Goal: Find specific page/section: Find specific page/section

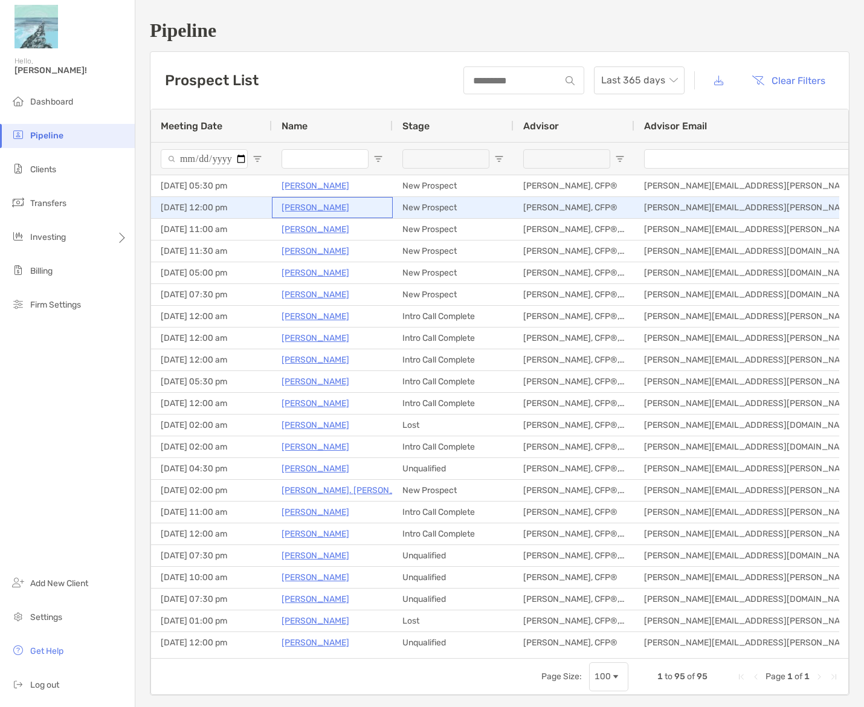
click at [314, 207] on p "[PERSON_NAME]" at bounding box center [316, 207] width 68 height 15
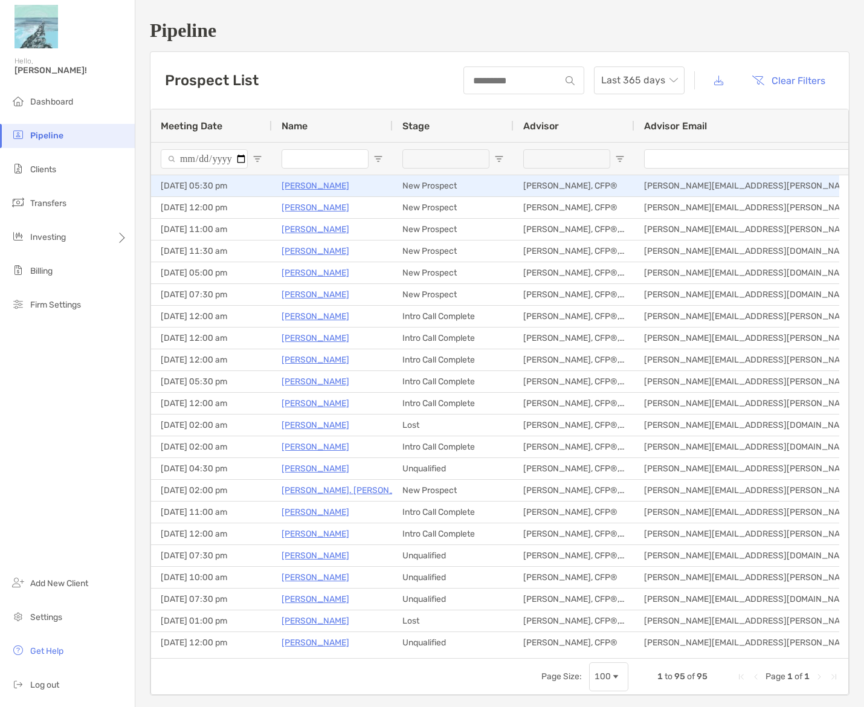
click at [300, 186] on p "[PERSON_NAME]" at bounding box center [316, 185] width 68 height 15
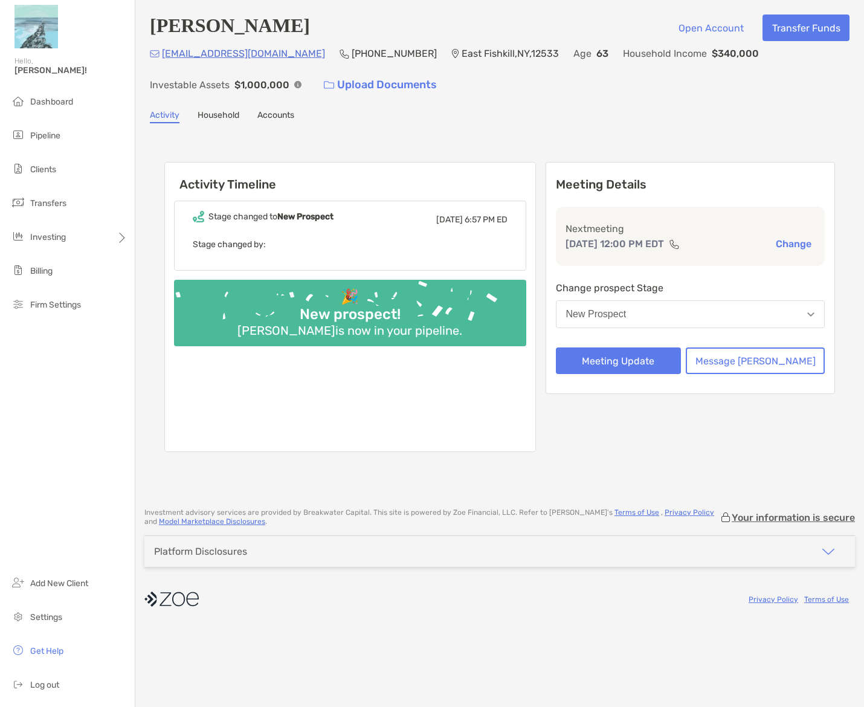
click at [228, 112] on link "Household" at bounding box center [219, 116] width 42 height 13
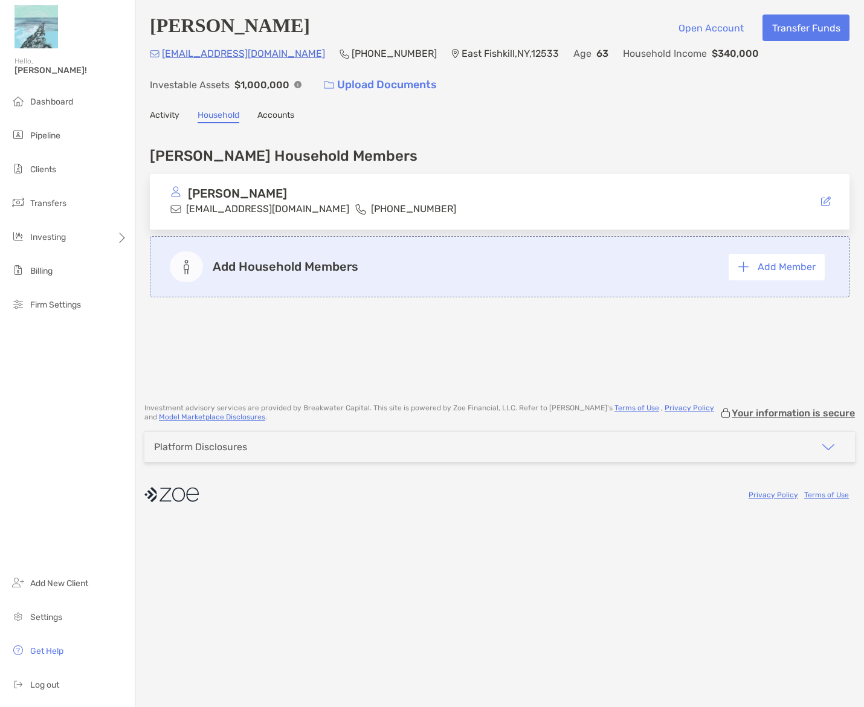
click at [265, 114] on link "Accounts" at bounding box center [275, 116] width 37 height 13
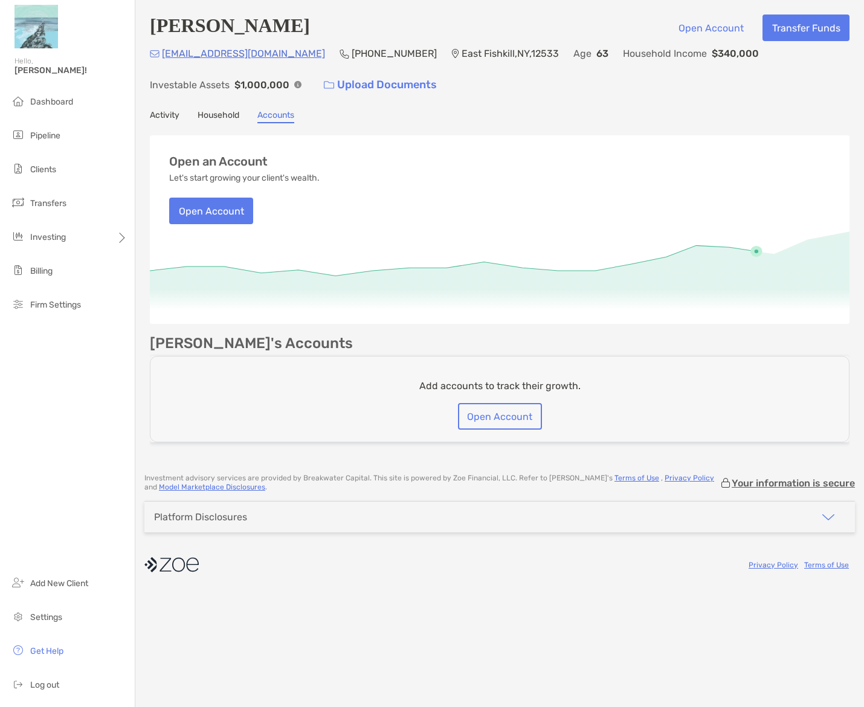
click at [172, 113] on link "Activity" at bounding box center [165, 116] width 30 height 13
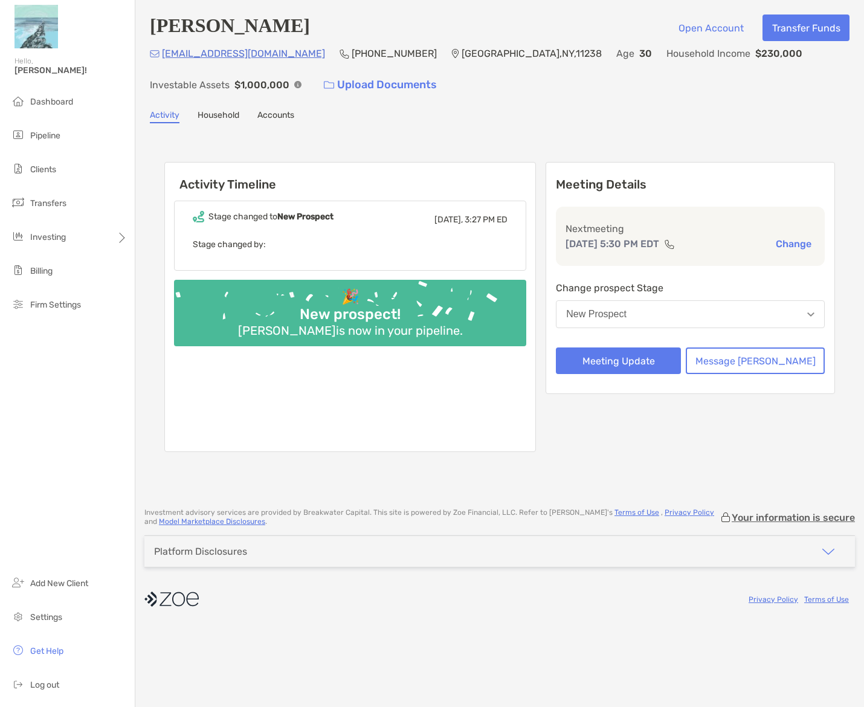
click at [289, 114] on link "Accounts" at bounding box center [275, 116] width 37 height 13
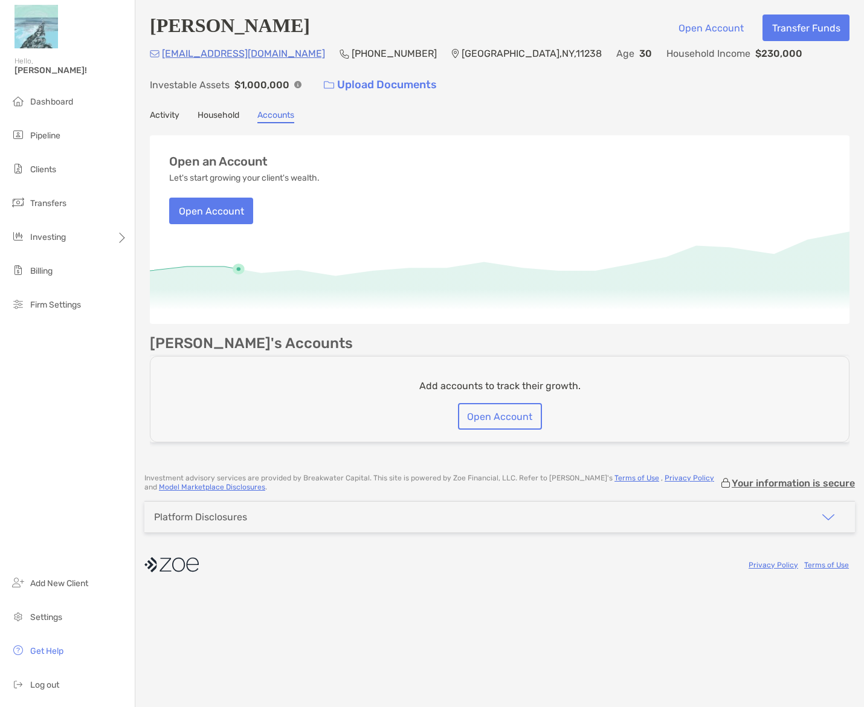
click at [231, 119] on link "Household" at bounding box center [219, 116] width 42 height 13
